Goal: Navigation & Orientation: Find specific page/section

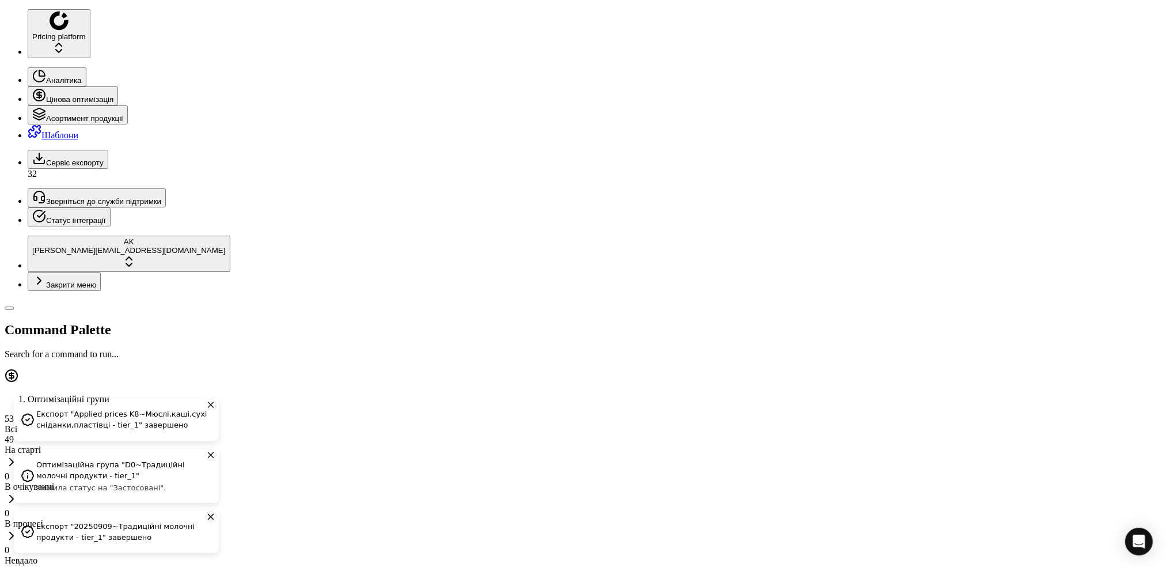
click at [209, 519] on icon "Close toast" at bounding box center [211, 517] width 10 height 14
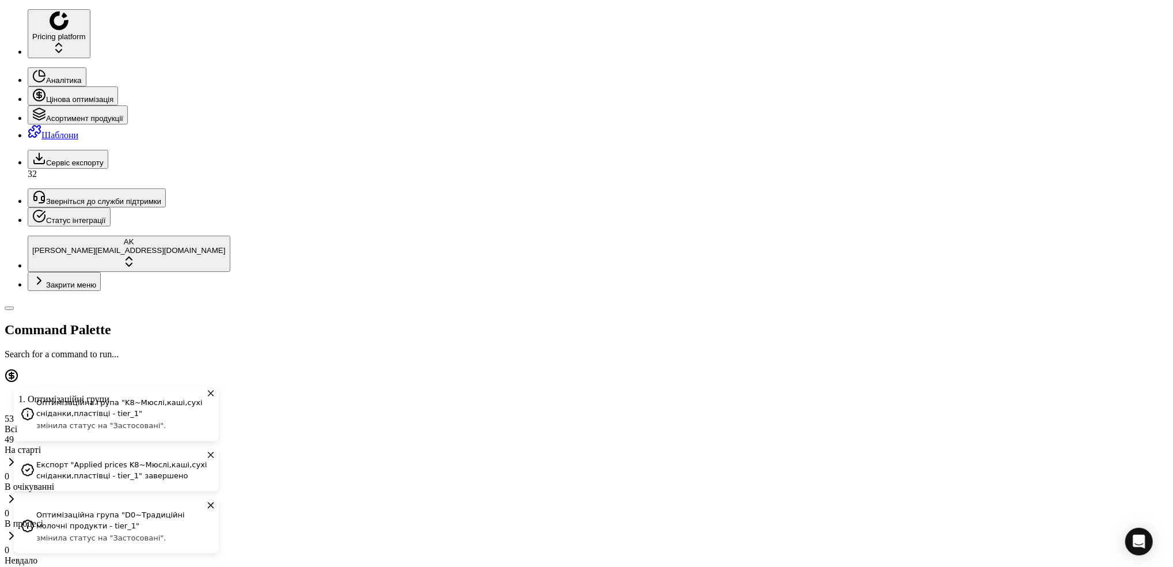
click at [209, 512] on icon "Close toast" at bounding box center [211, 505] width 10 height 14
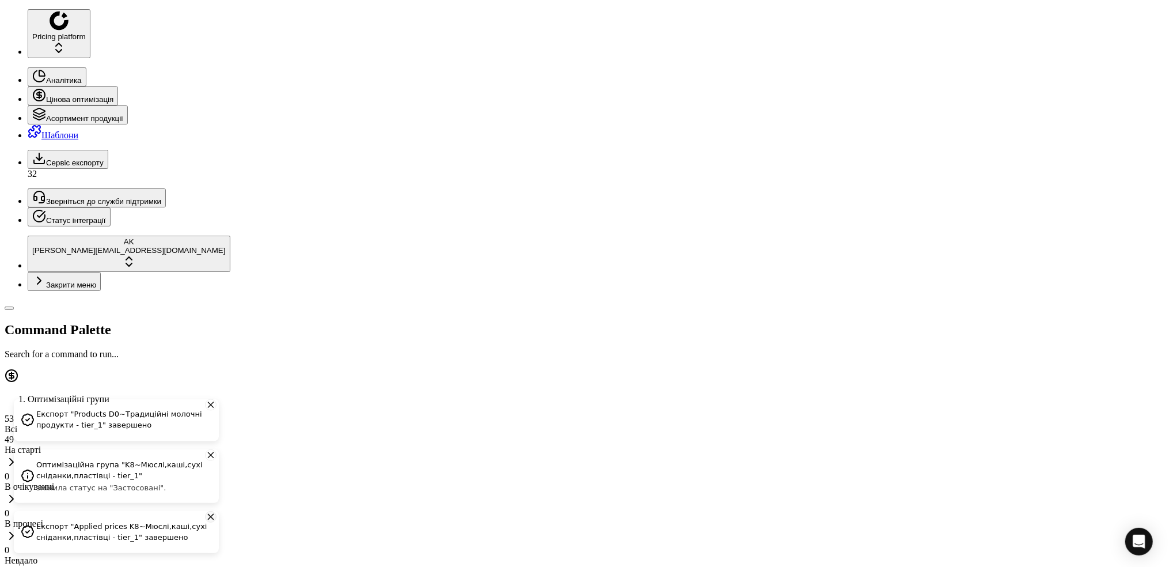
click at [208, 519] on icon "Close toast" at bounding box center [210, 516] width 5 height 5
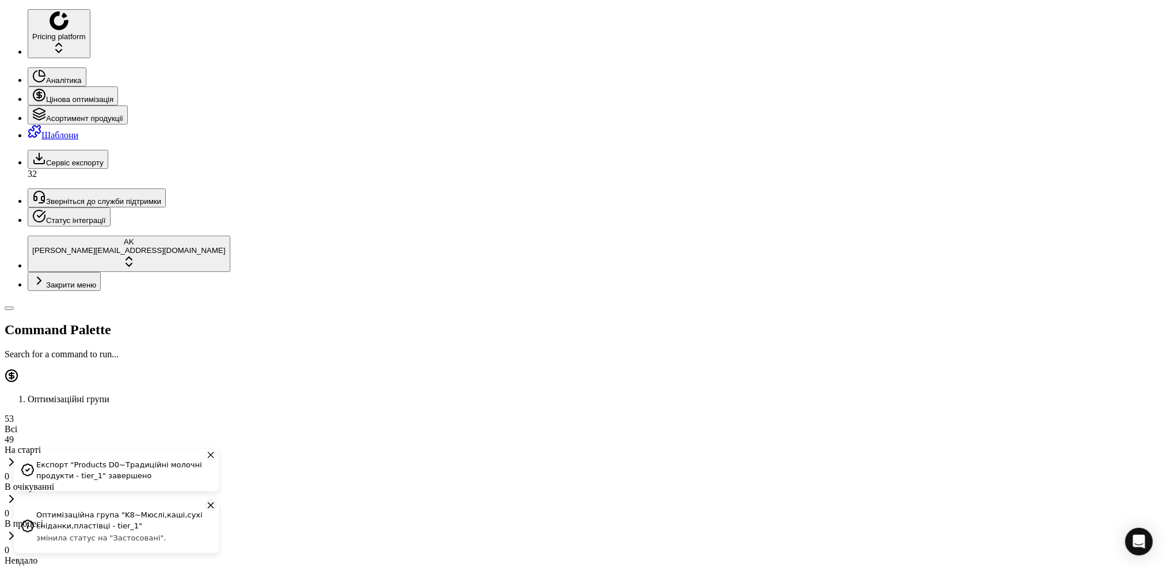
click at [210, 511] on button "Close toast" at bounding box center [211, 505] width 12 height 12
click at [207, 521] on icon "Close toast" at bounding box center [211, 517] width 10 height 14
